Goal: Information Seeking & Learning: Learn about a topic

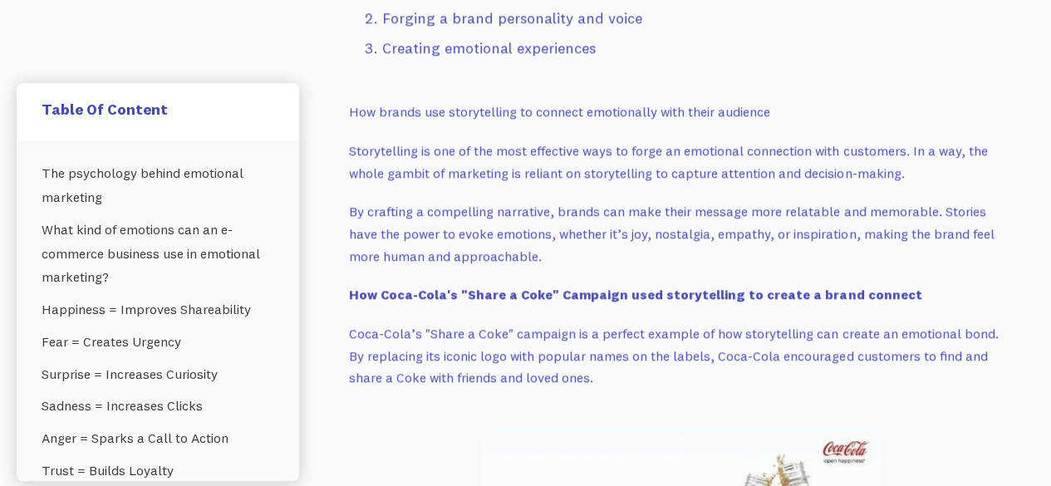
scroll to position [3581, 0]
click at [115, 183] on link "The psychology behind emotional marketing" at bounding box center [158, 185] width 233 height 56
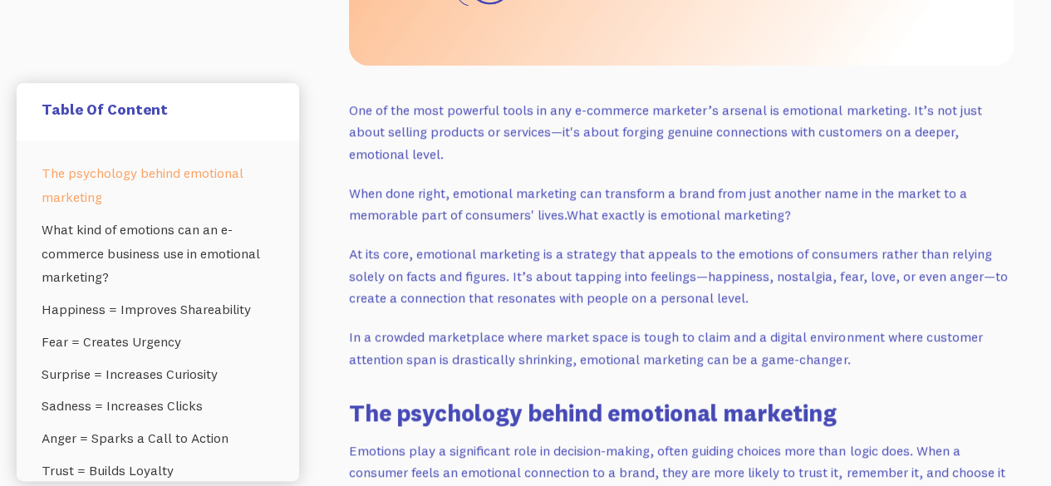
scroll to position [752, 0]
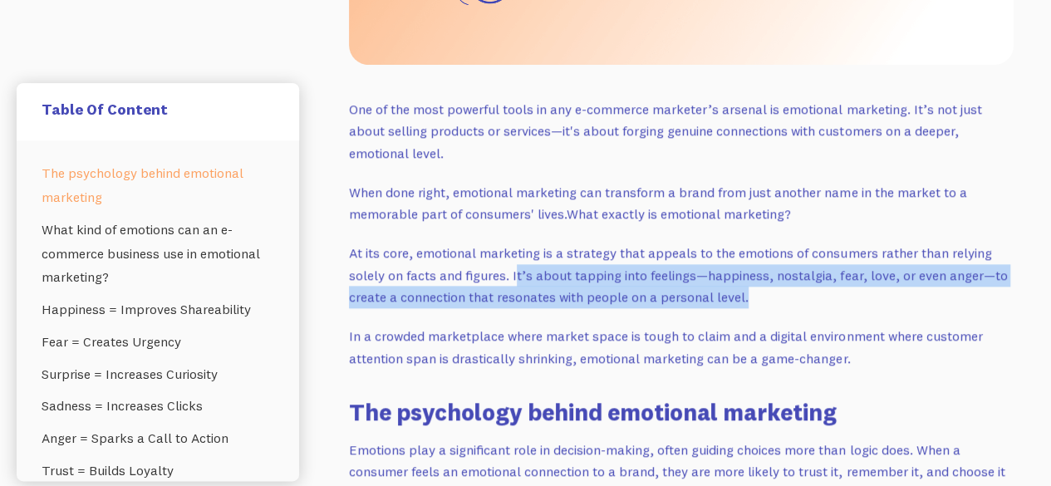
drag, startPoint x: 513, startPoint y: 275, endPoint x: 746, endPoint y: 302, distance: 234.2
click at [746, 302] on p "At its core, emotional marketing is a strategy that appeals to the emotions of …" at bounding box center [681, 275] width 664 height 66
copy p "t’s about tapping into feelings—happiness, nostalgia, fear, love, or even anger…"
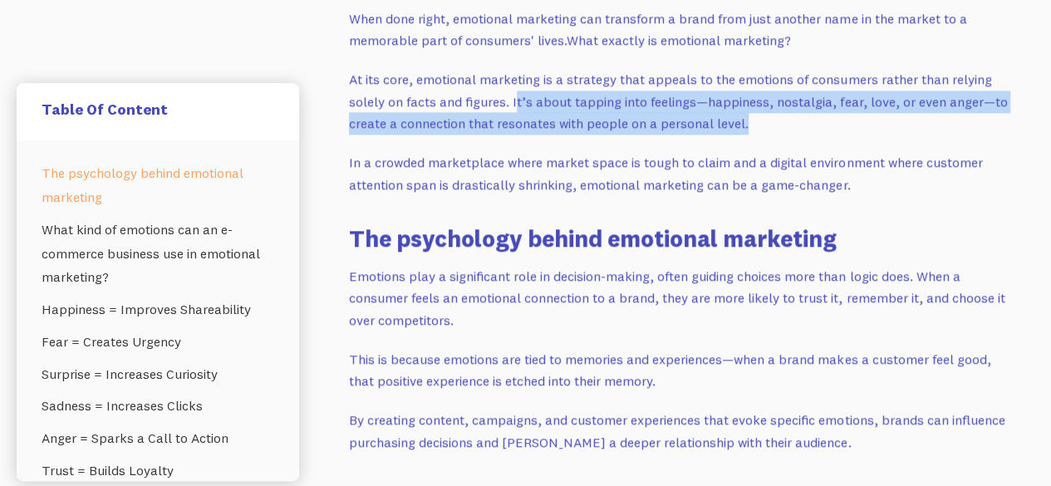
scroll to position [927, 0]
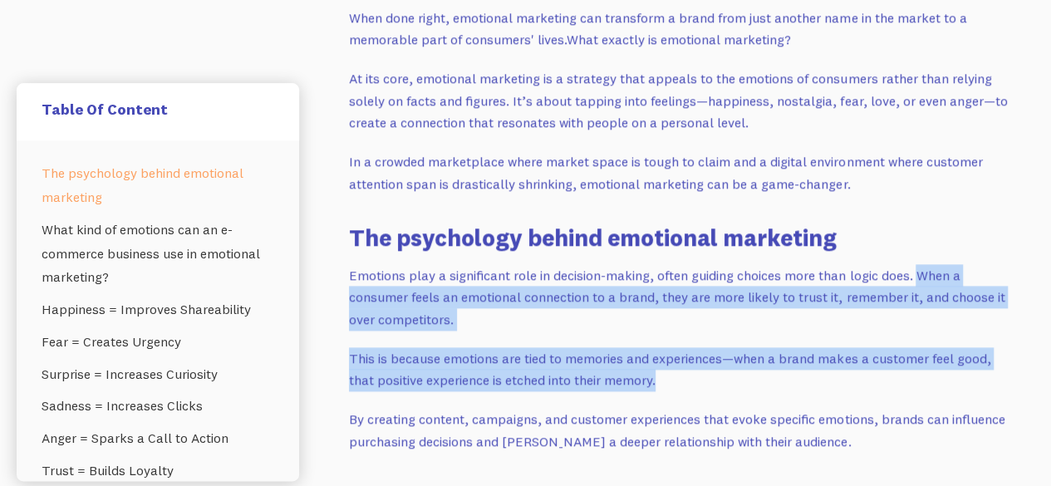
drag, startPoint x: 914, startPoint y: 273, endPoint x: 663, endPoint y: 380, distance: 273.5
copy div "When a consumer feels an emotional connection to a brand, they are more likely …"
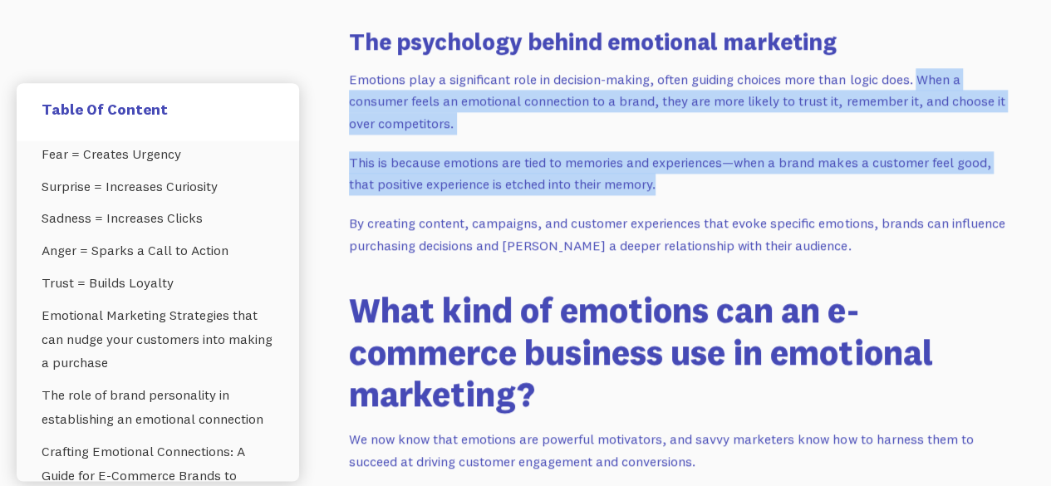
scroll to position [1122, 0]
